Goal: Navigation & Orientation: Find specific page/section

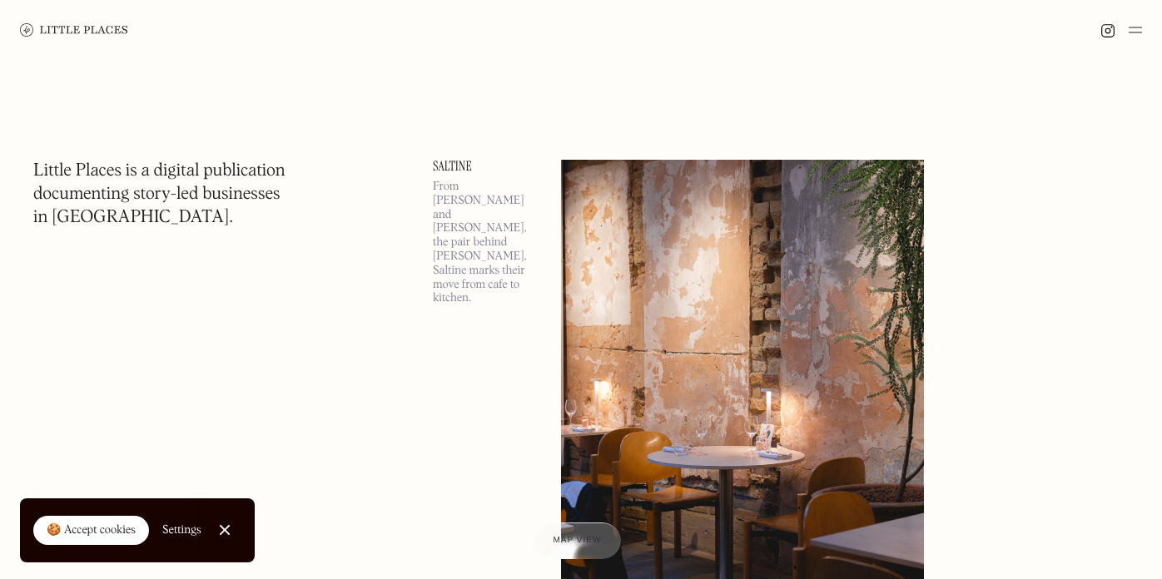
click at [1134, 37] on img at bounding box center [1135, 30] width 13 height 20
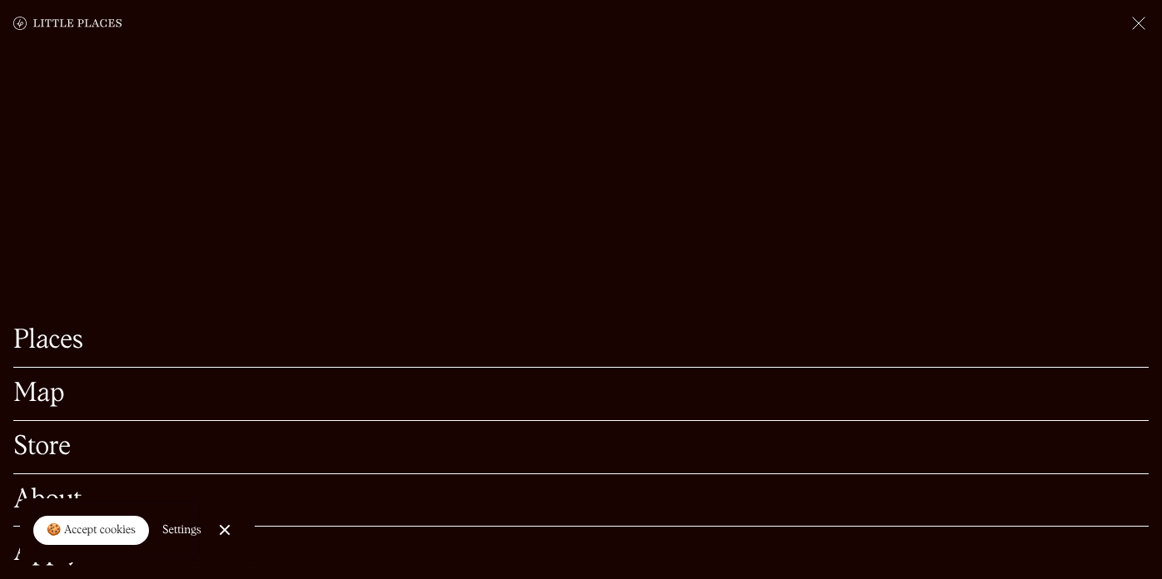
click at [55, 382] on link "Map" at bounding box center [580, 394] width 1135 height 26
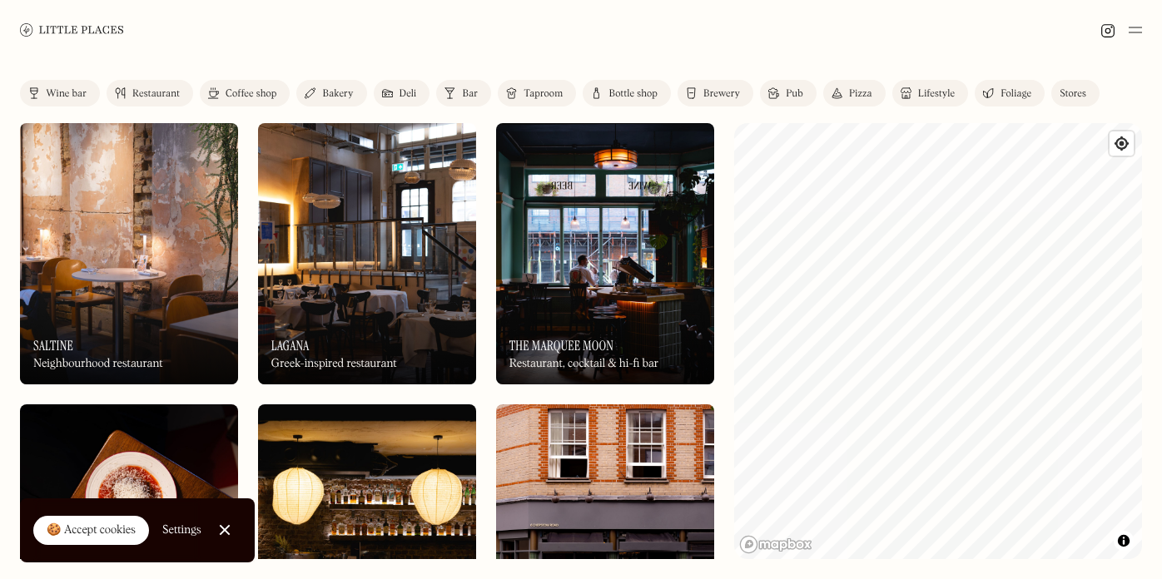
click at [1037, 562] on div "Label Wine bar Restaurant Coffee shop Bakery Deli Bar Taproom Bottle shop Brewe…" at bounding box center [581, 319] width 1162 height 519
click at [979, 266] on div "Label Wine bar Restaurant Coffee shop Bakery Deli Bar Taproom Bottle shop Brewe…" at bounding box center [581, 319] width 1162 height 519
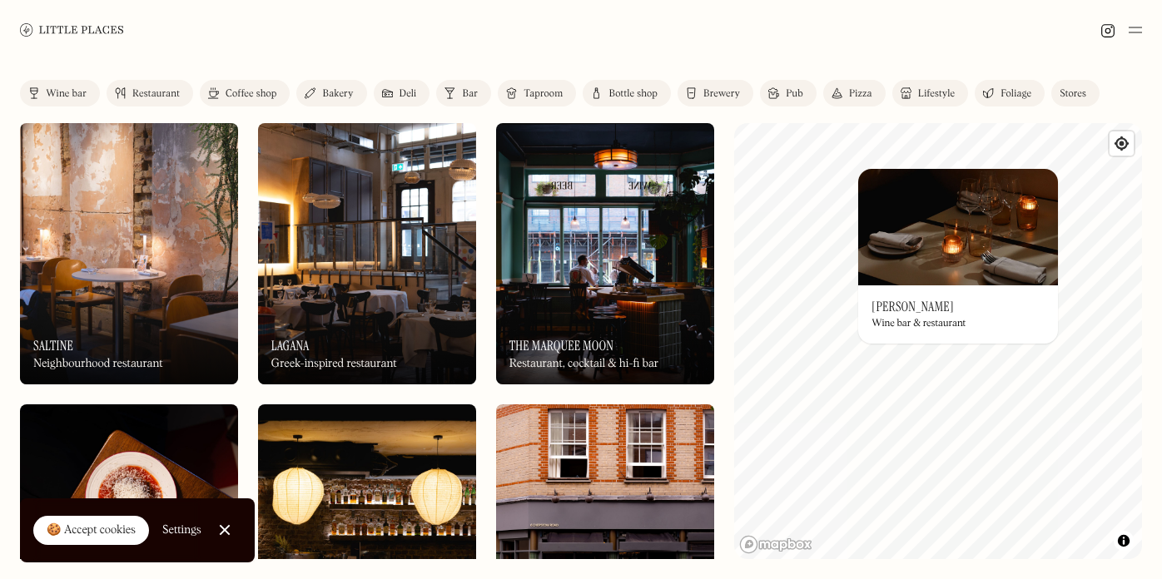
click at [866, 186] on img at bounding box center [958, 227] width 200 height 117
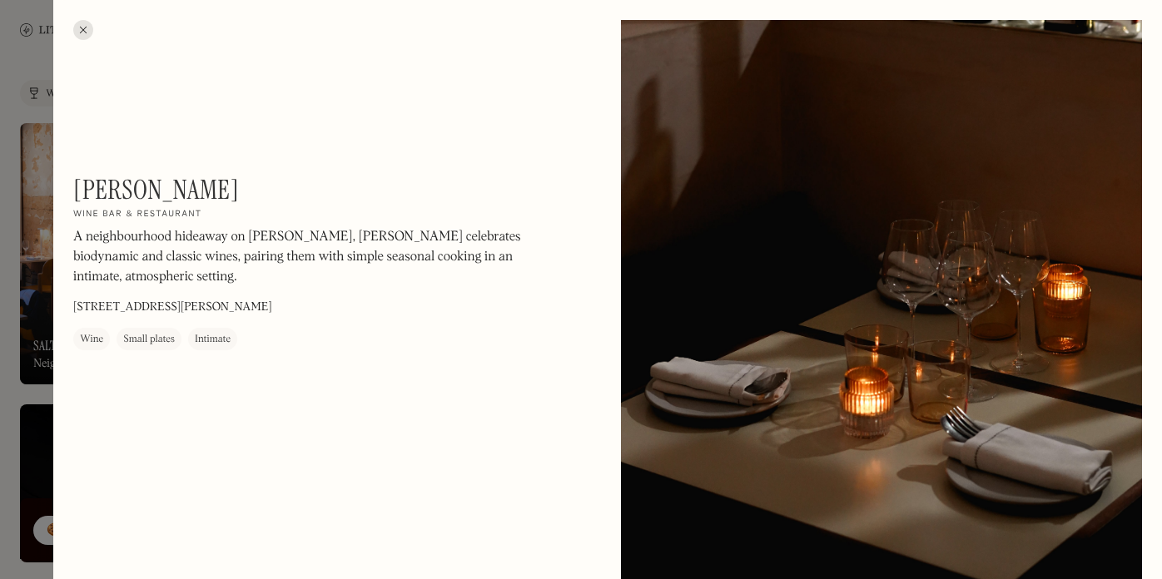
click at [82, 29] on div at bounding box center [83, 30] width 20 height 20
